Goal: Transaction & Acquisition: Purchase product/service

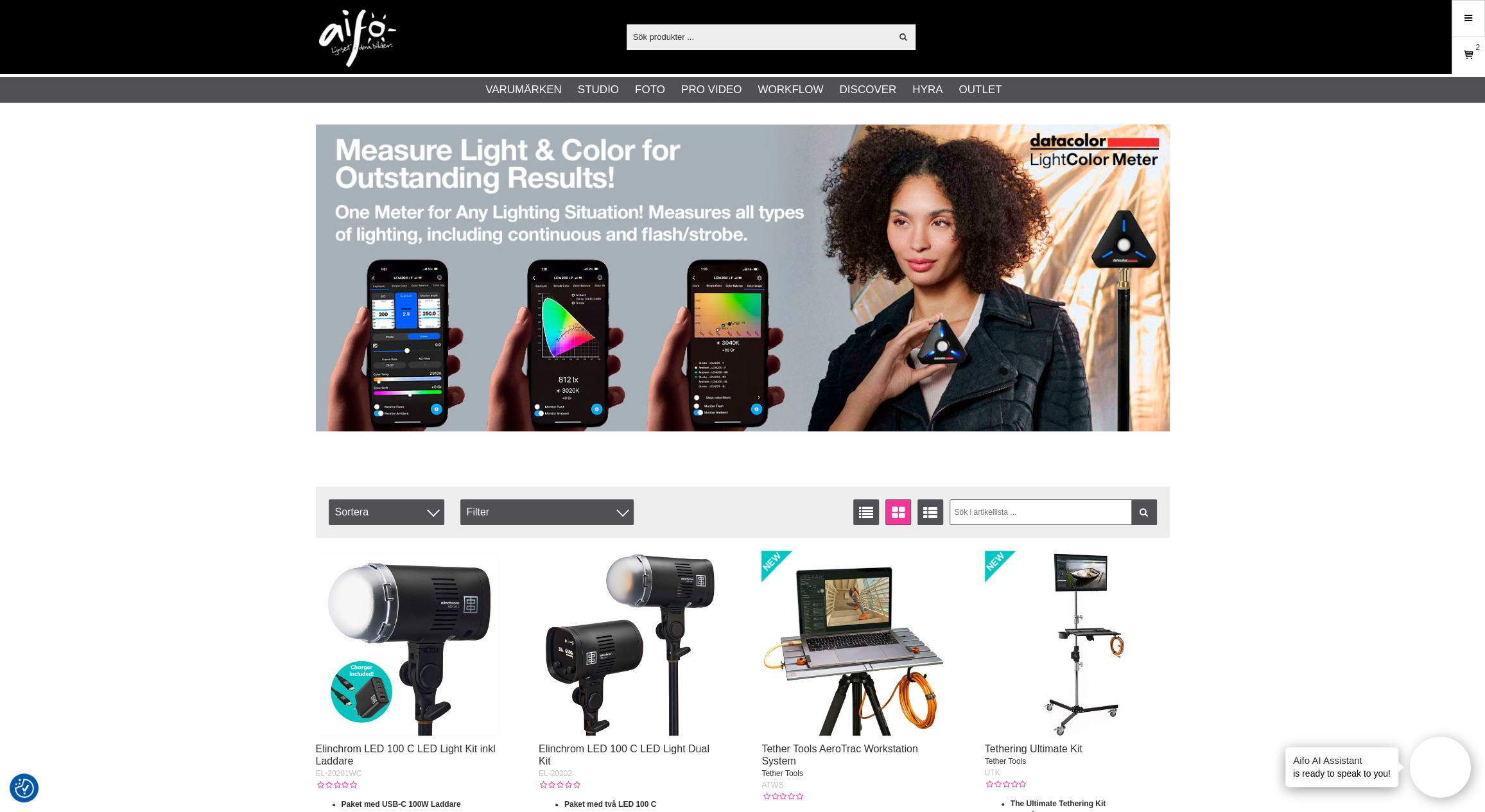
click at [1466, 60] on icon at bounding box center [1468, 55] width 13 height 14
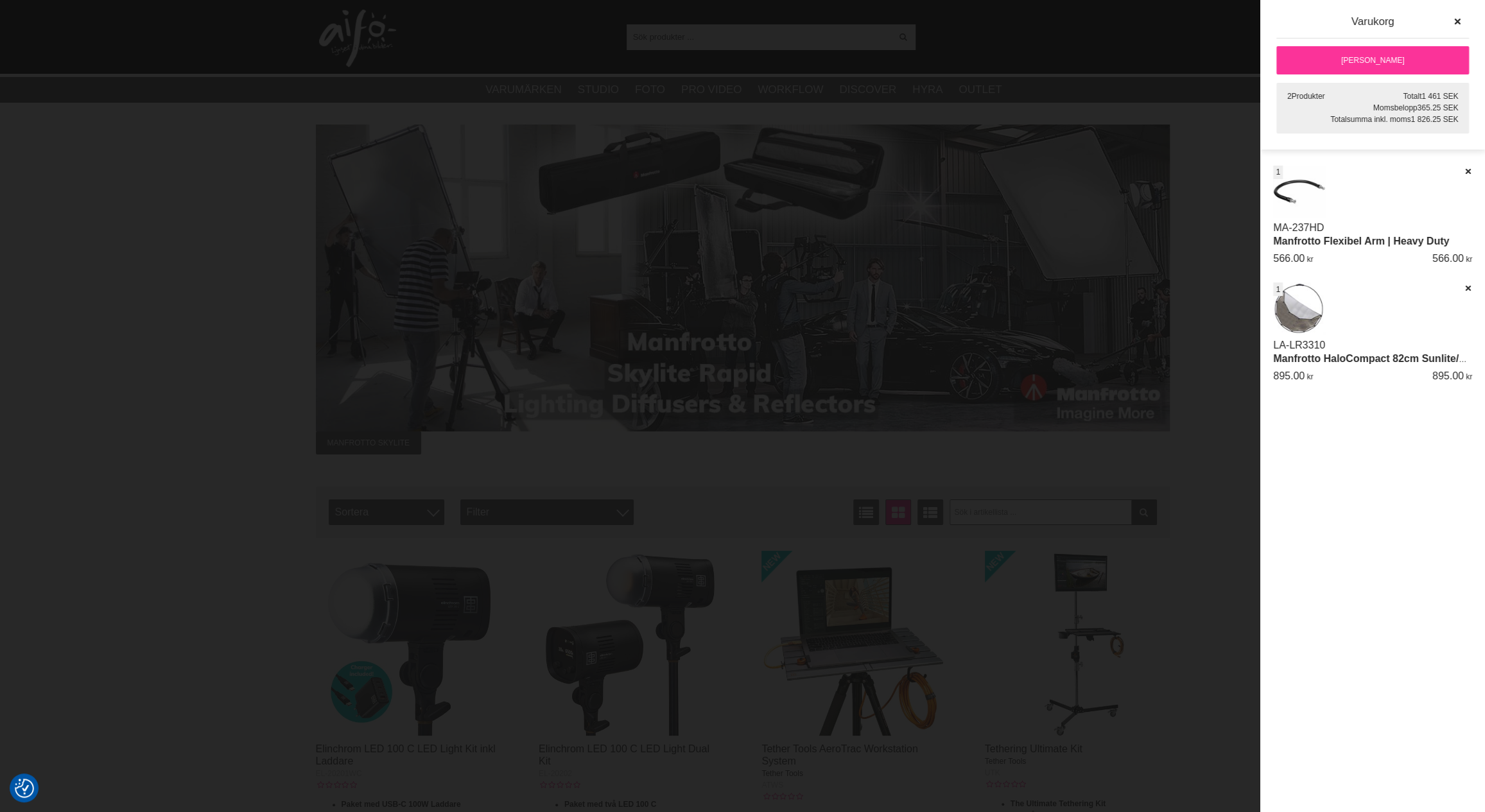
click at [1284, 201] on img at bounding box center [1299, 192] width 52 height 52
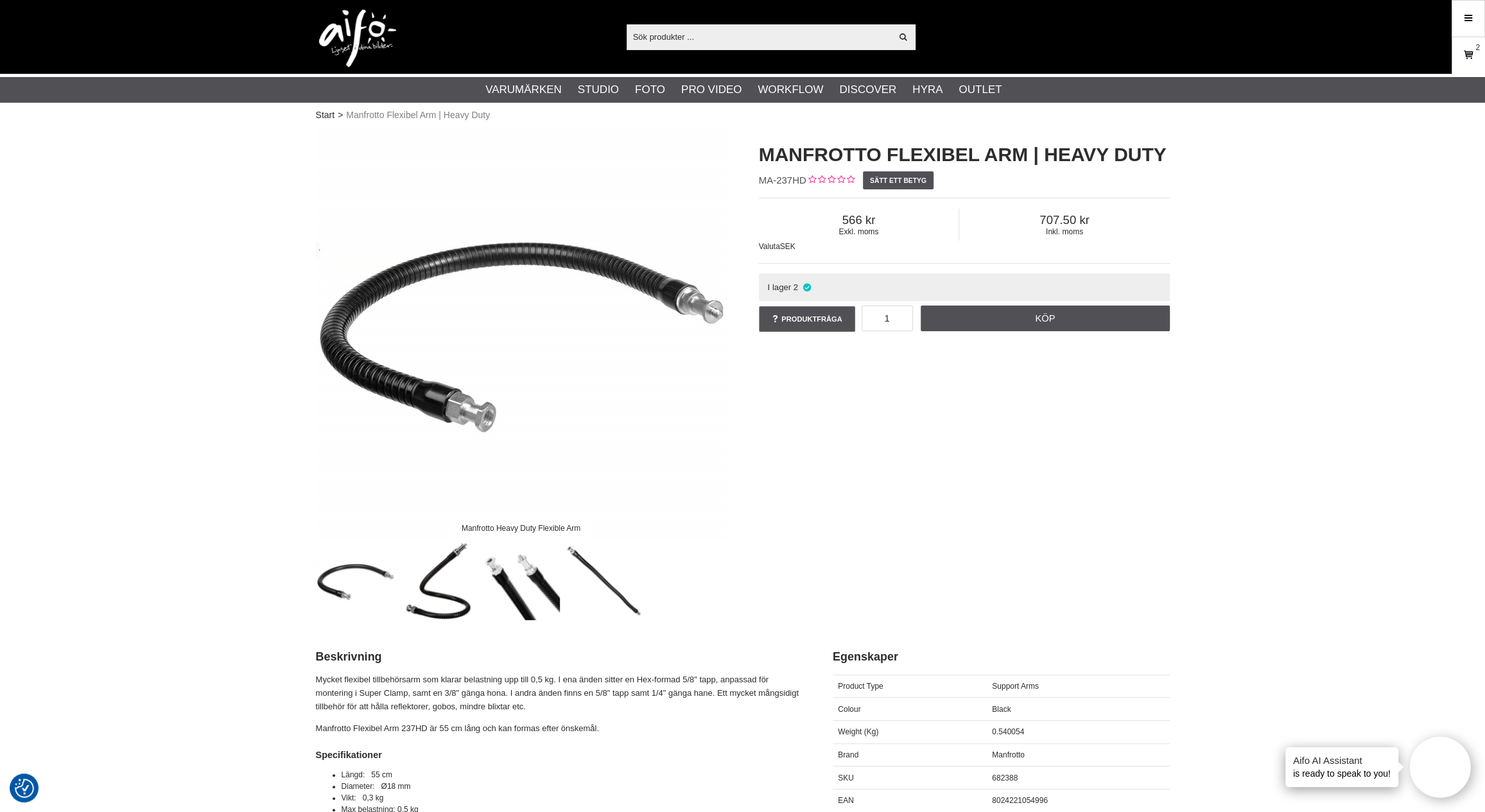
click at [1469, 55] on icon at bounding box center [1468, 55] width 13 height 14
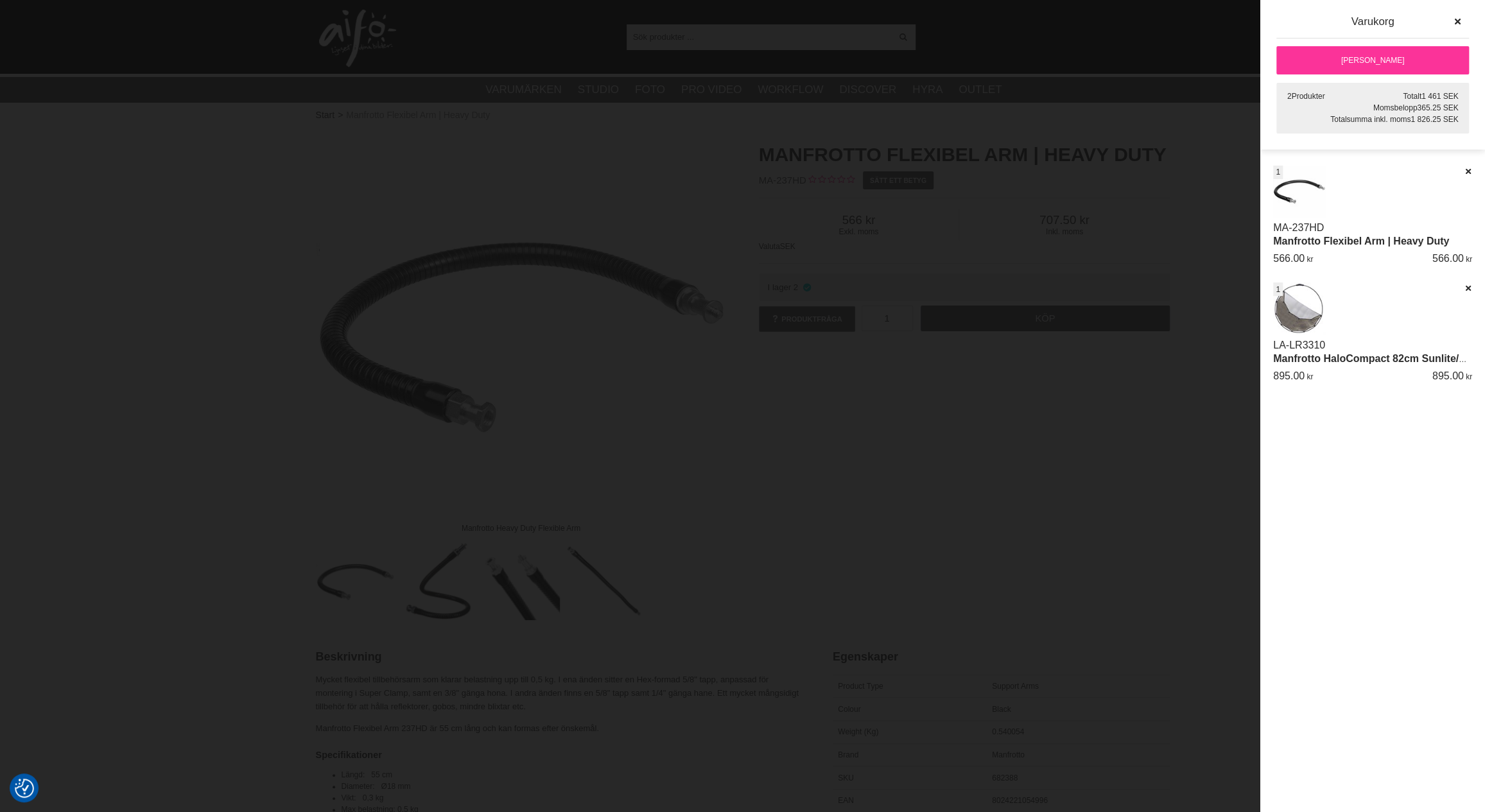
click at [1382, 362] on link "Manfrotto HaloCompact 82cm Sunlite/Soft Silver" at bounding box center [1391, 358] width 237 height 11
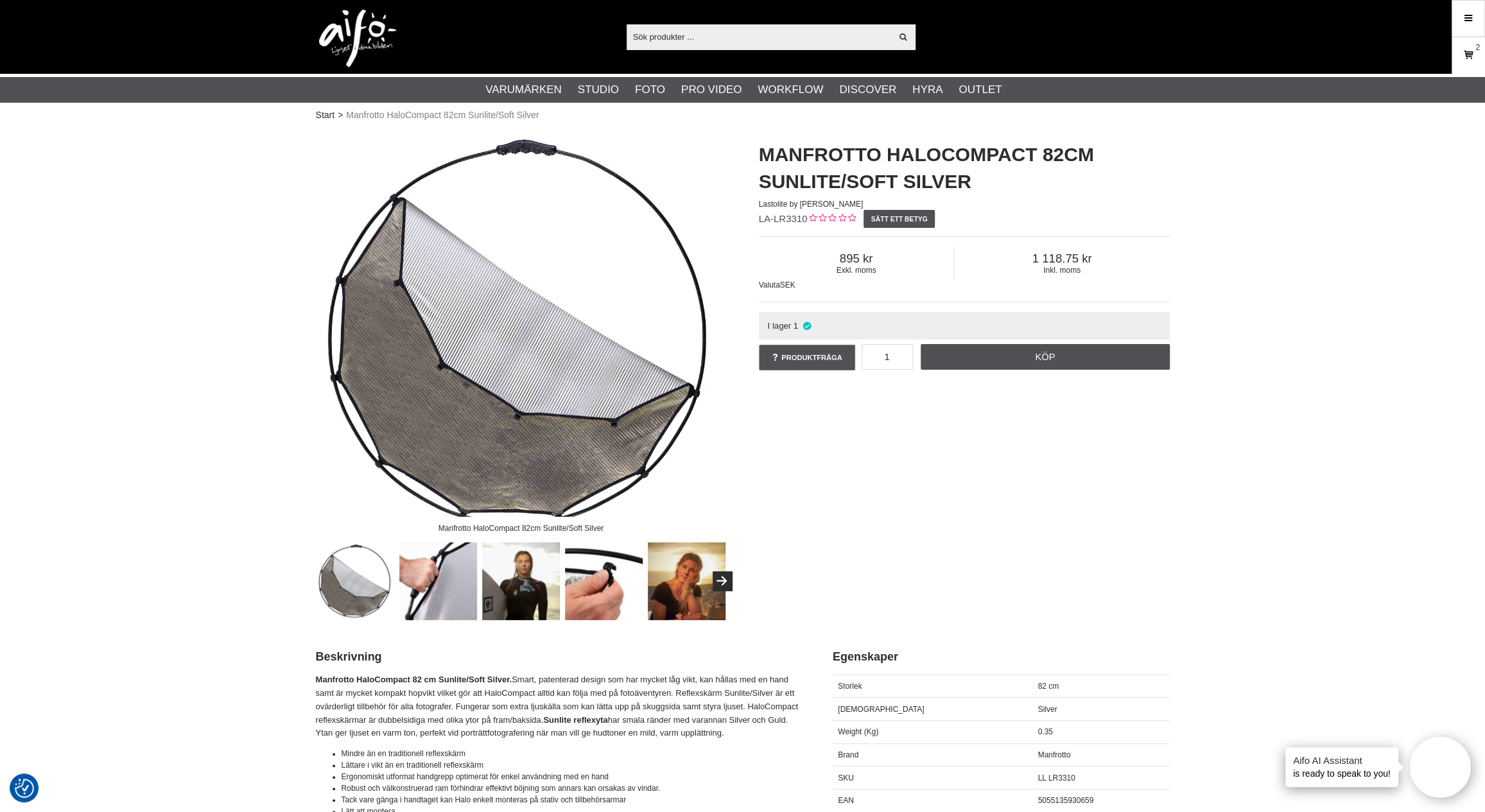
click at [1456, 57] on link "Varukorg 2" at bounding box center [1468, 55] width 32 height 30
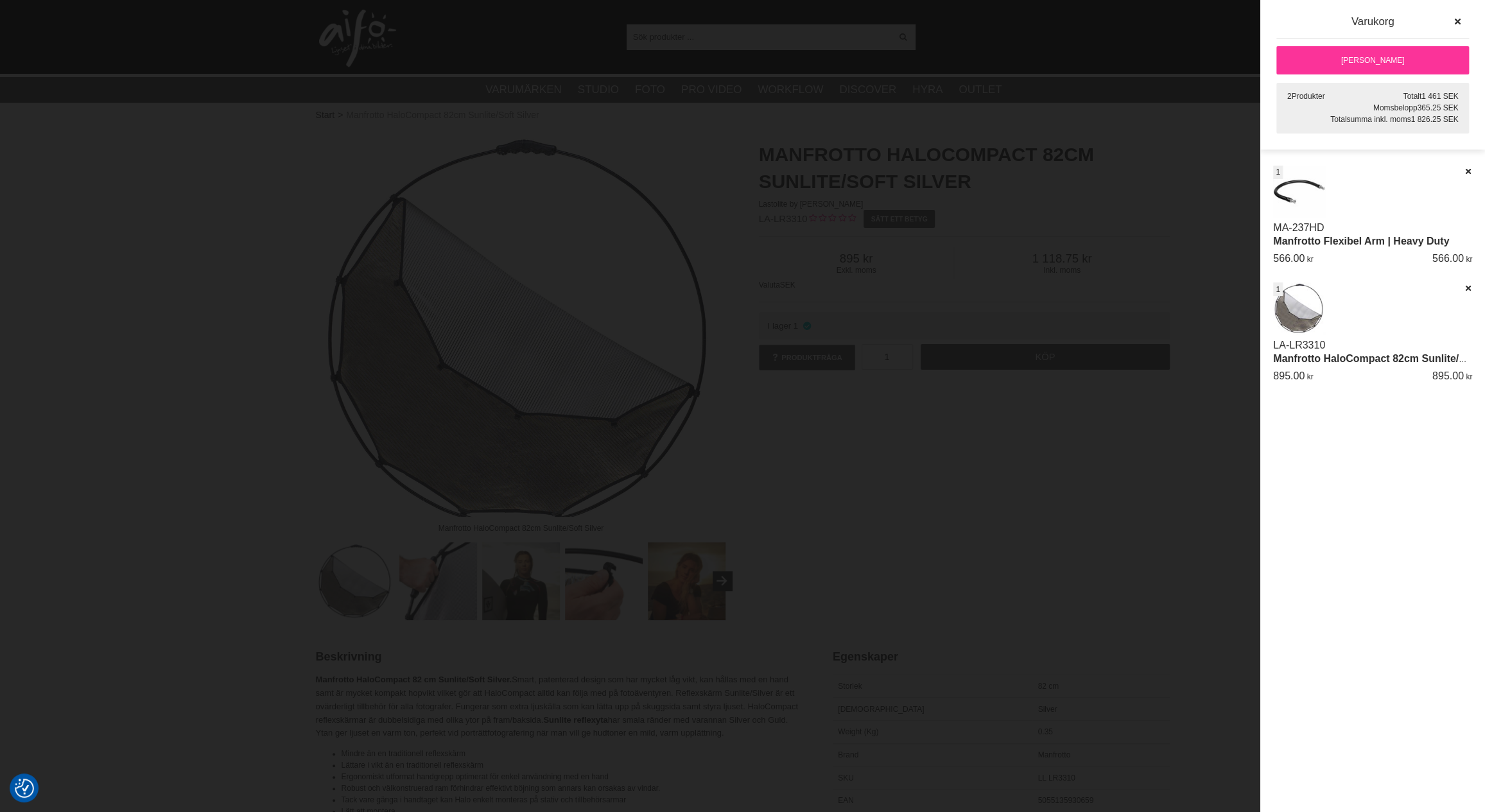
click at [1362, 59] on link "[PERSON_NAME]" at bounding box center [1372, 60] width 193 height 28
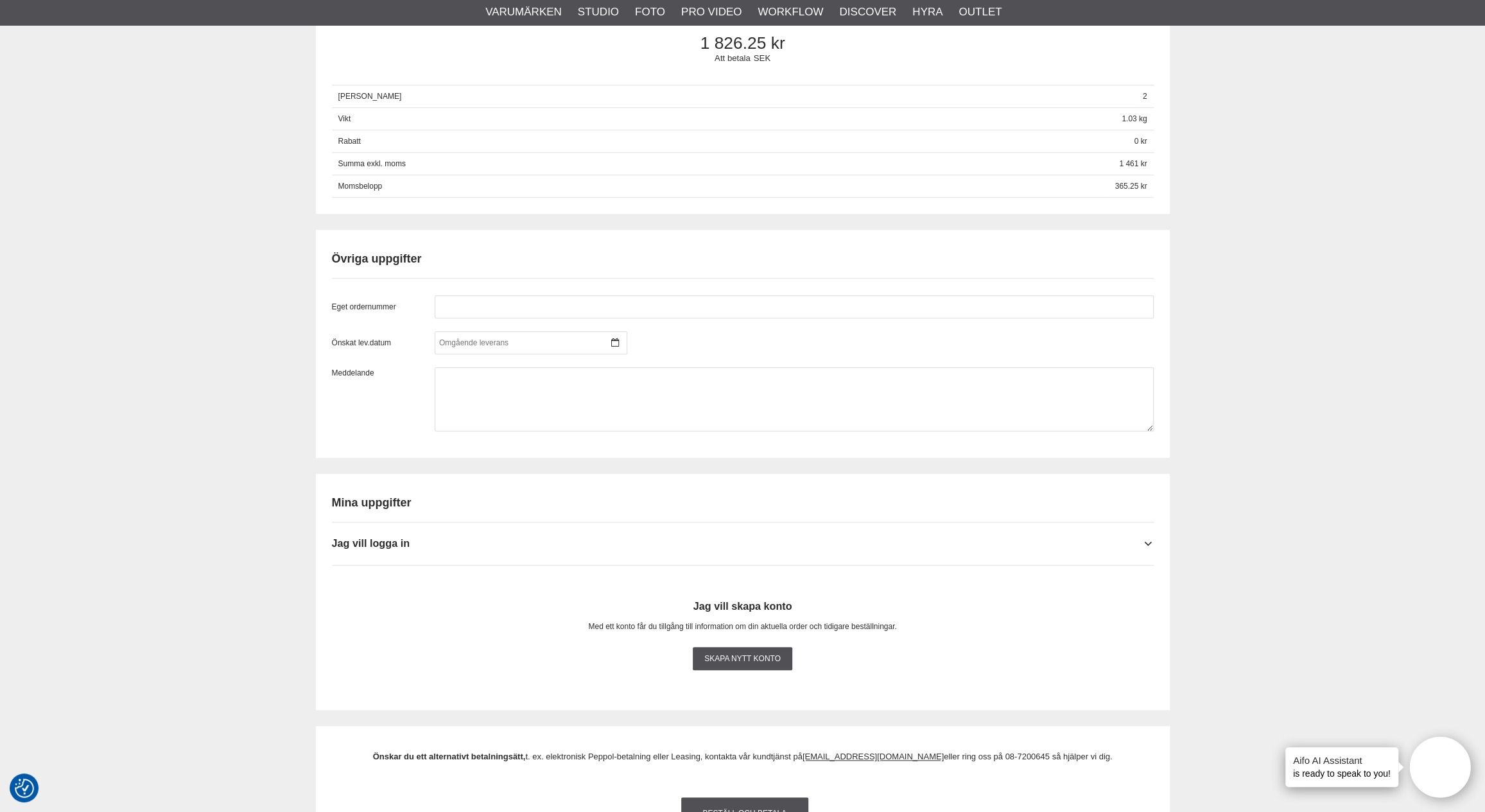
scroll to position [899, 0]
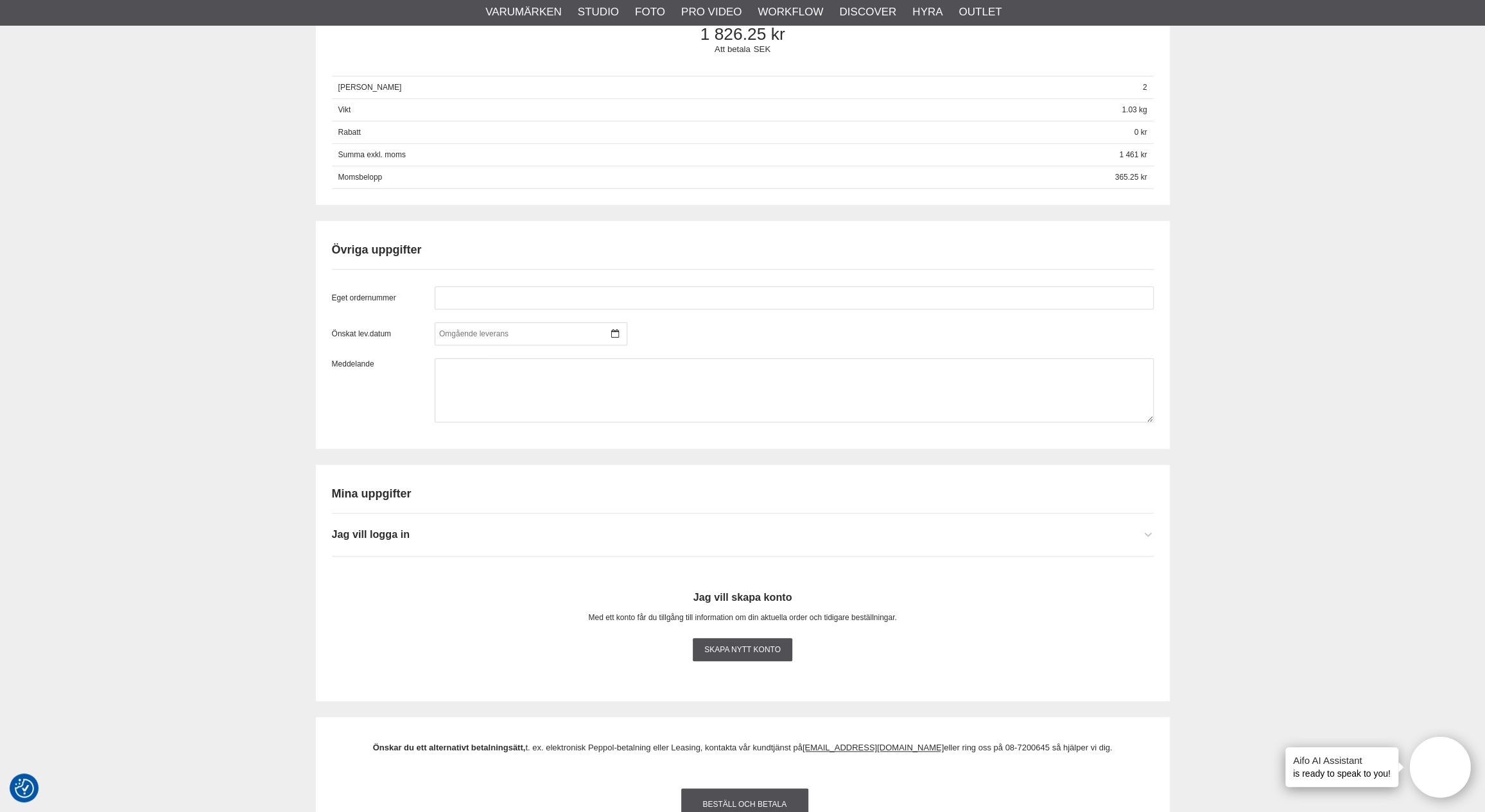
click at [1152, 542] on icon at bounding box center [1147, 535] width 10 height 13
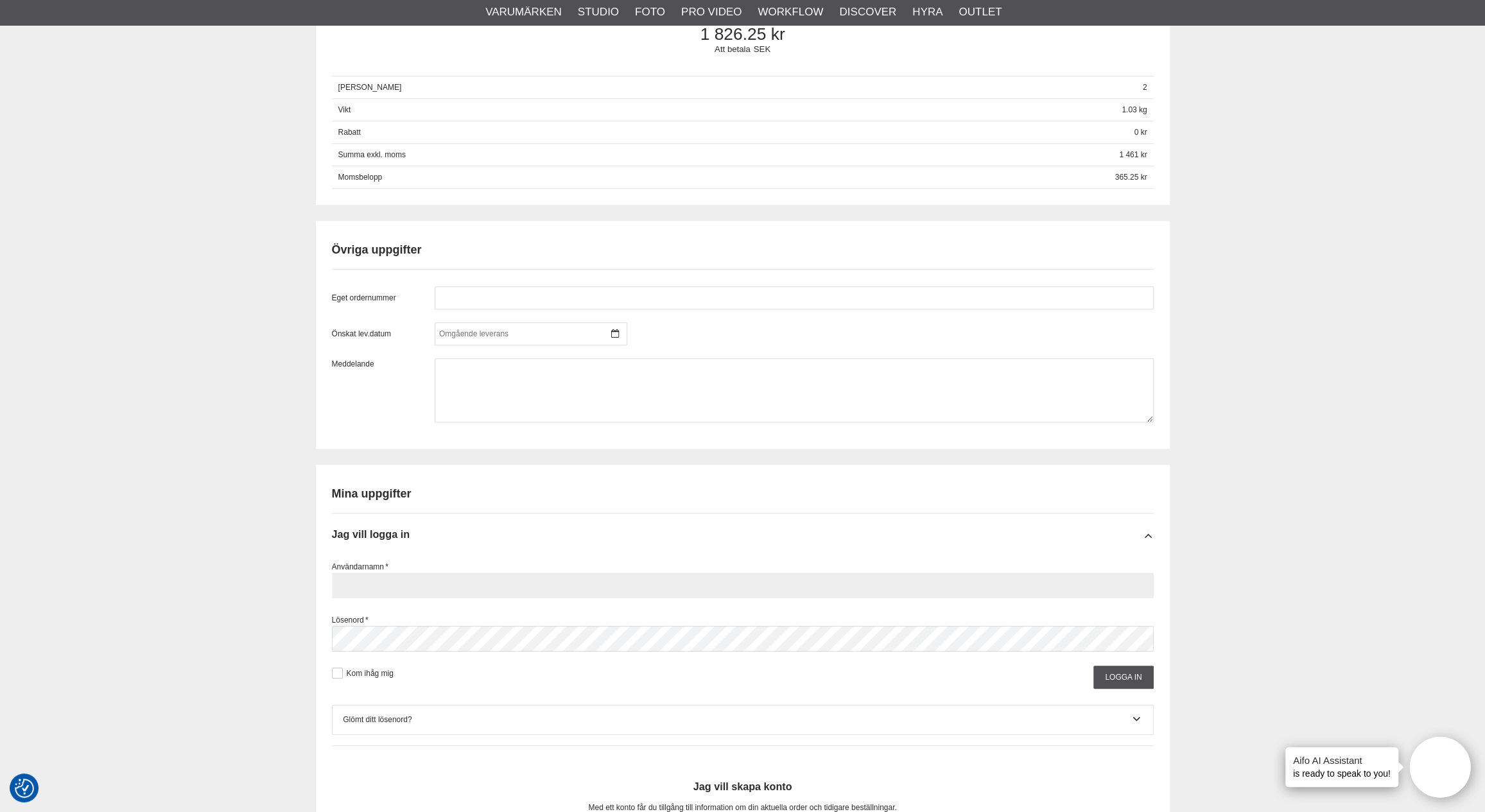
click at [364, 586] on input "text" at bounding box center [743, 586] width 822 height 26
type input "u.mikael.winters@gmail.com"
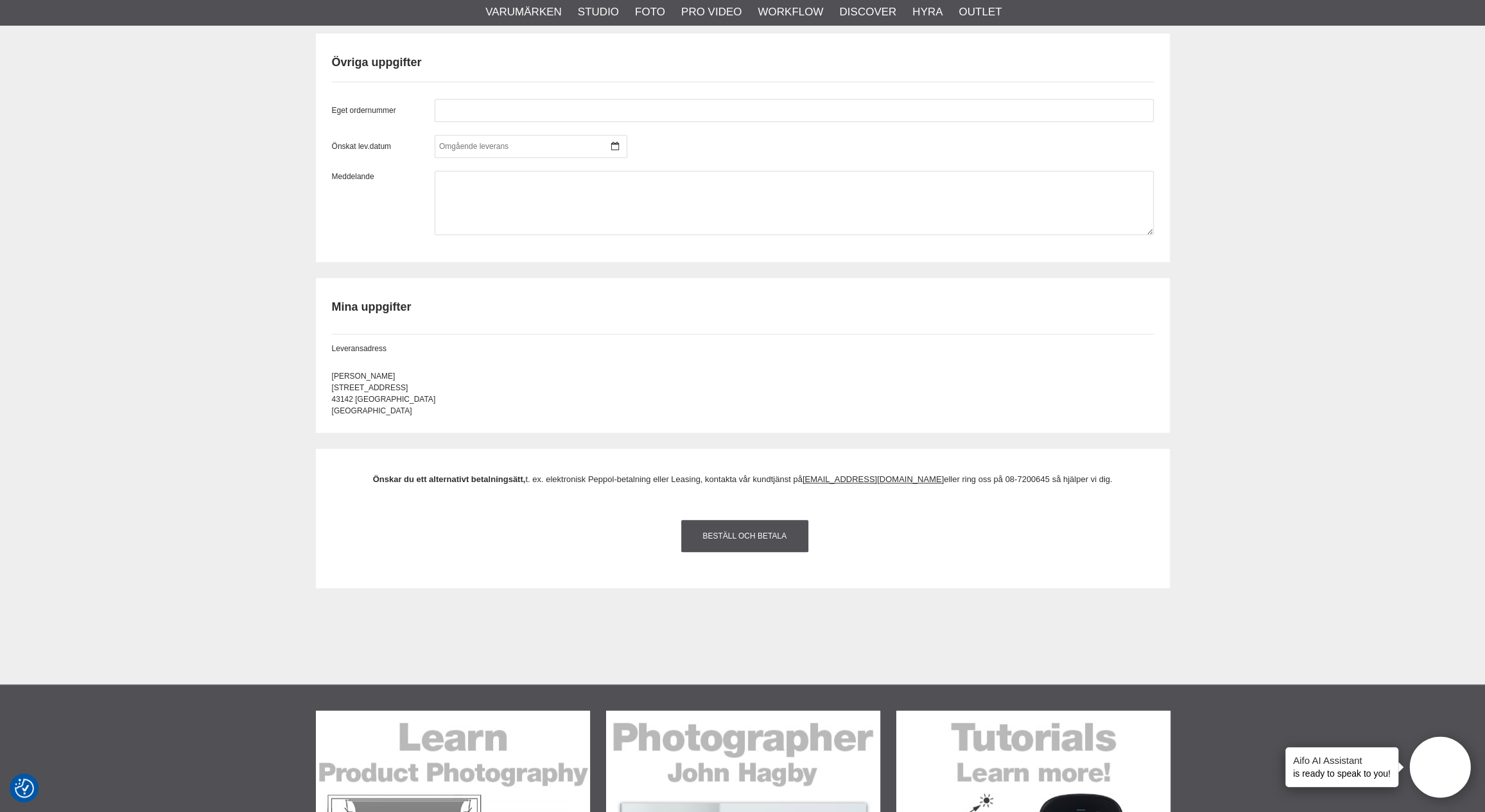
scroll to position [1027, 0]
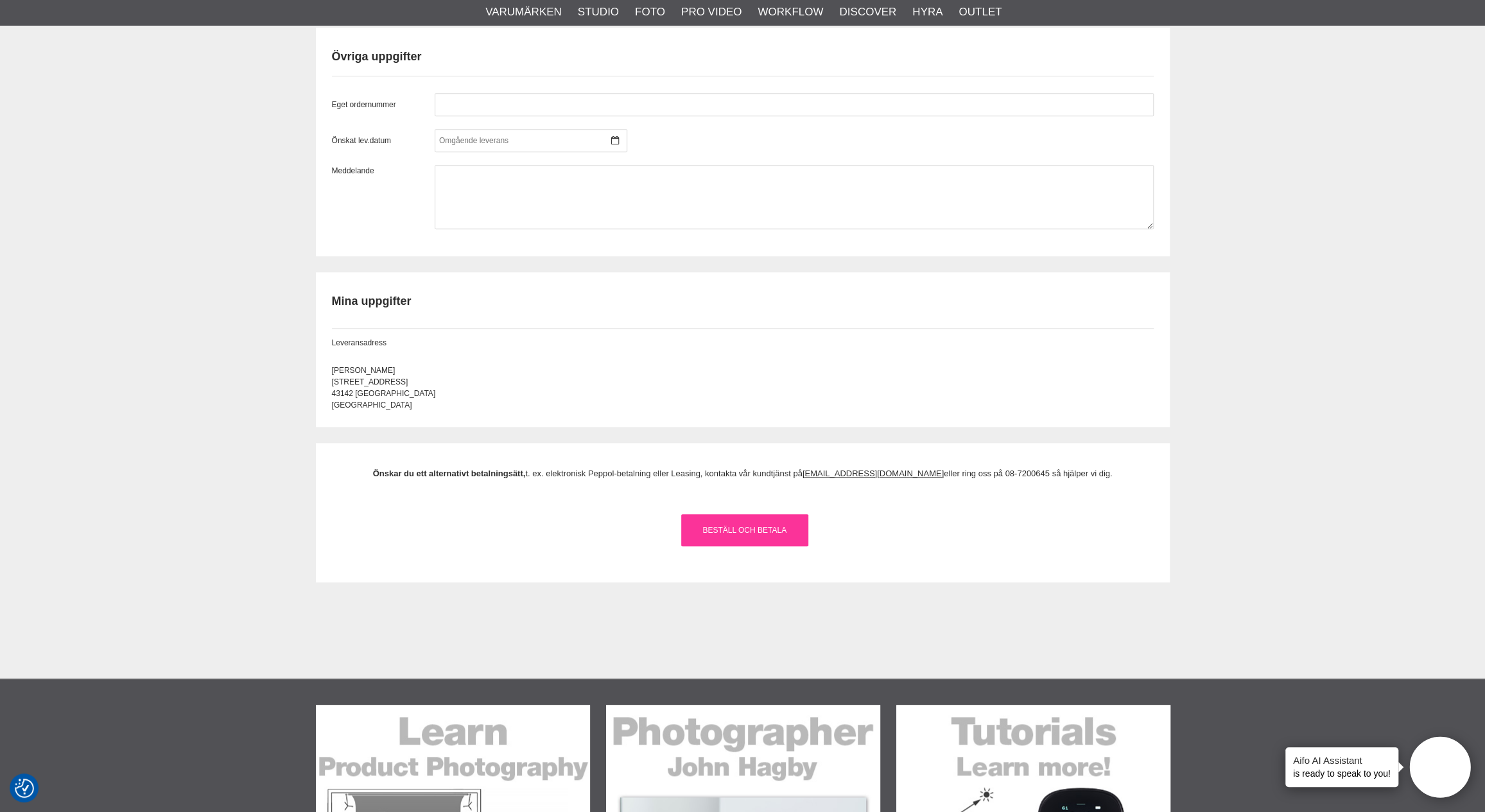
click at [761, 546] on link "Beställ och Betala" at bounding box center [745, 530] width 127 height 32
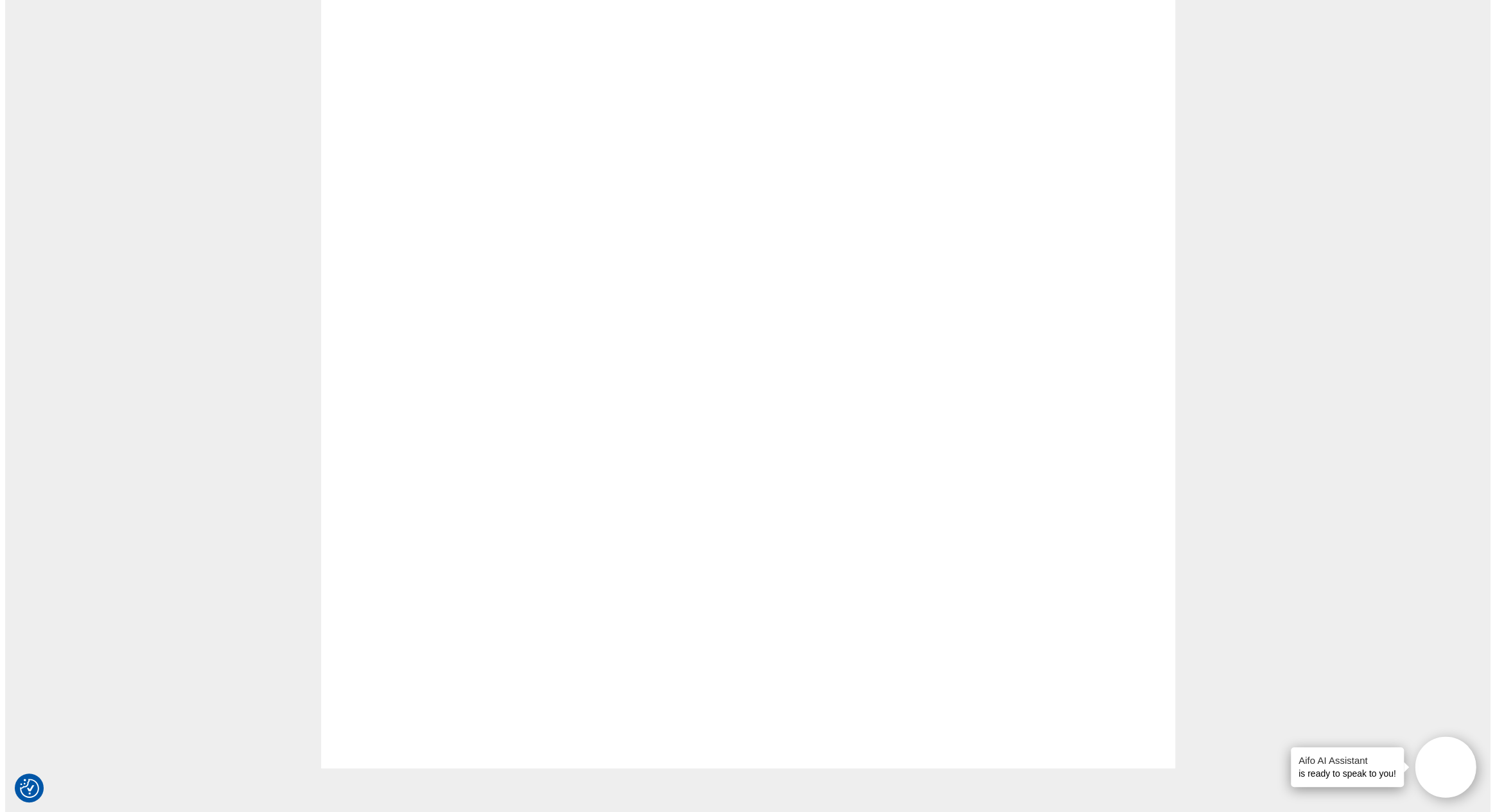
scroll to position [0, 0]
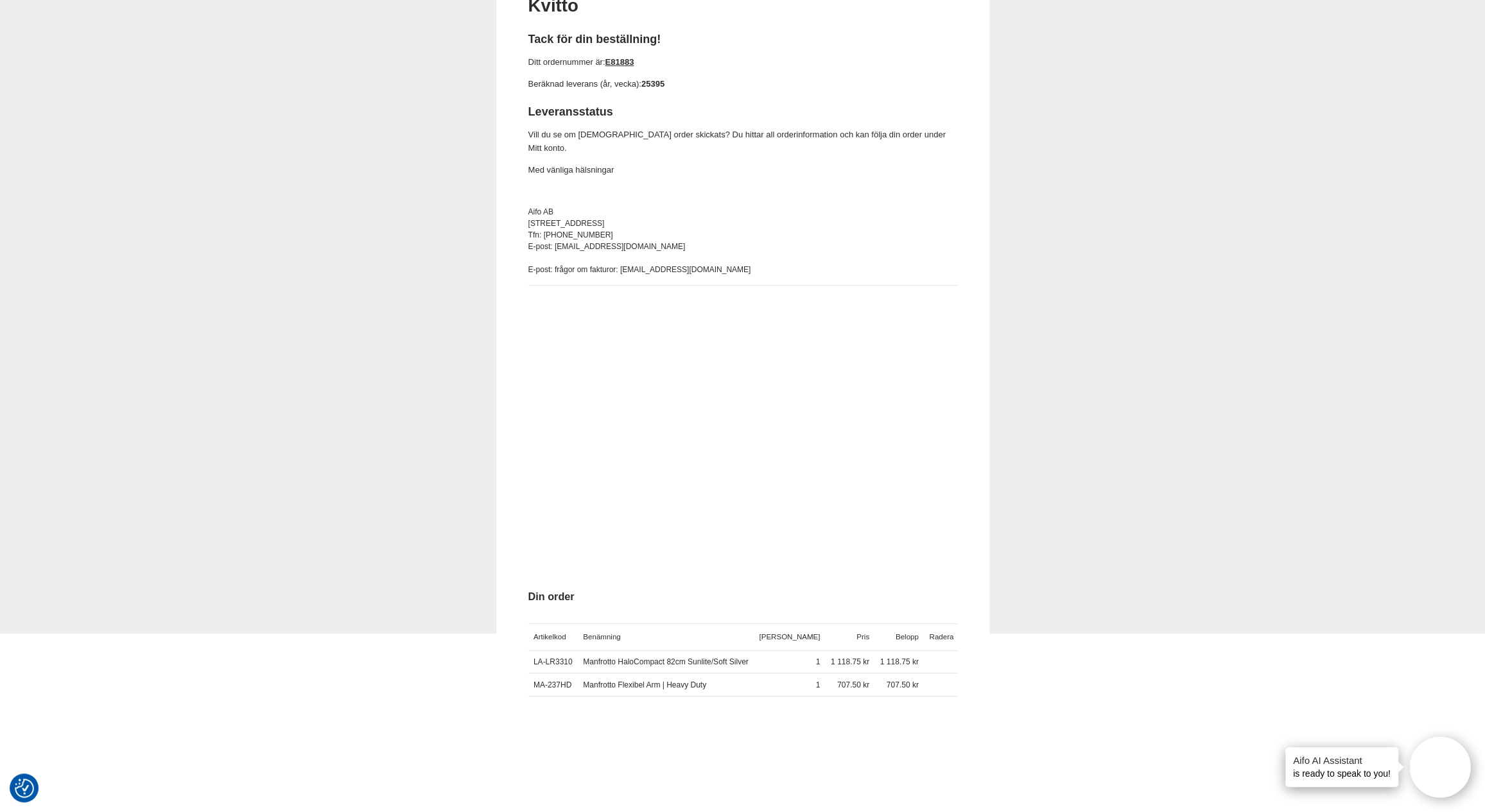
scroll to position [193, 0]
